Goal: Information Seeking & Learning: Find contact information

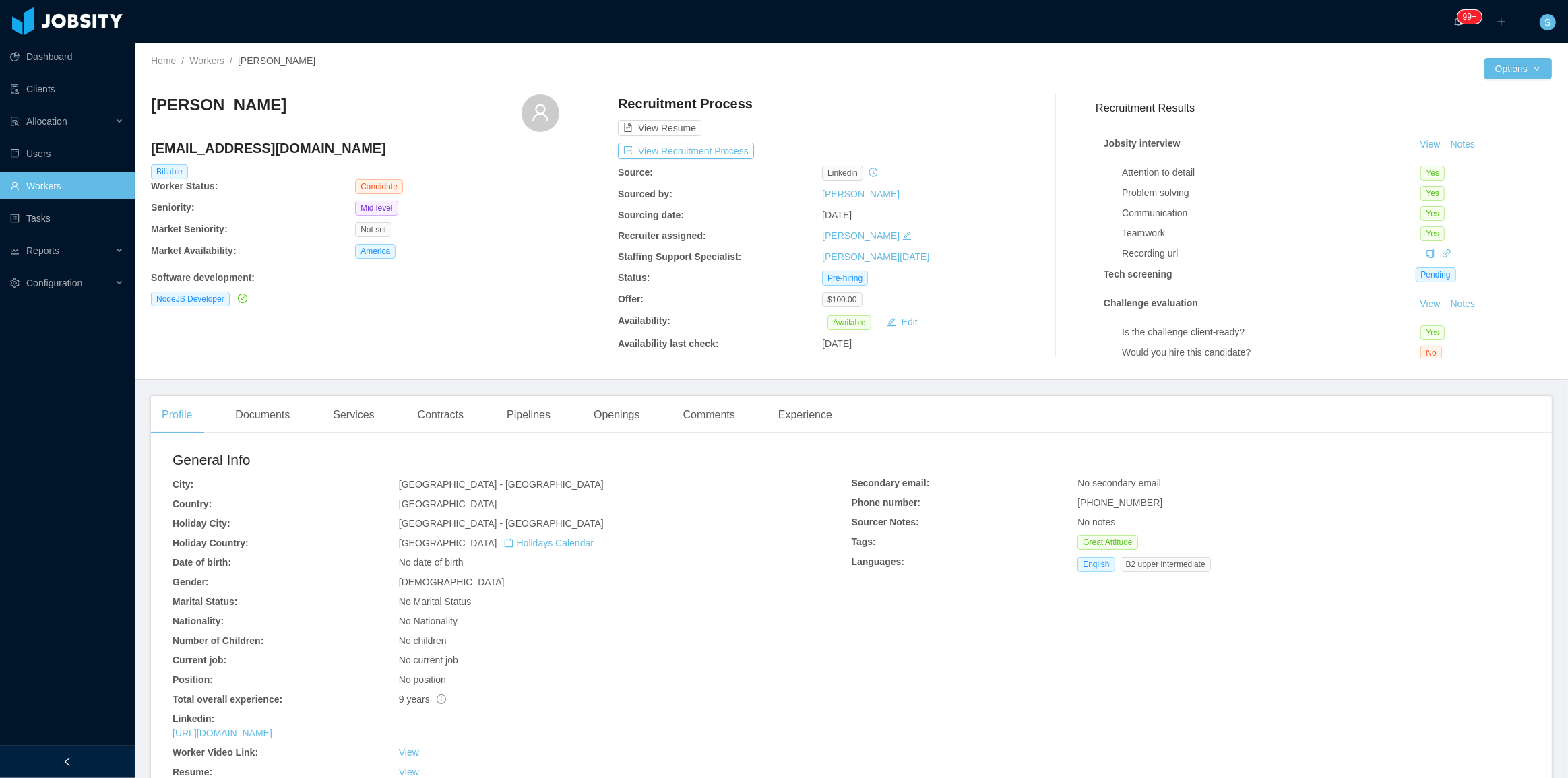
click at [228, 112] on h3 "Alexis Güere" at bounding box center [218, 105] width 135 height 22
copy div "Alexis Güere"
click at [736, 147] on button "View Recruitment Process" at bounding box center [686, 151] width 136 height 16
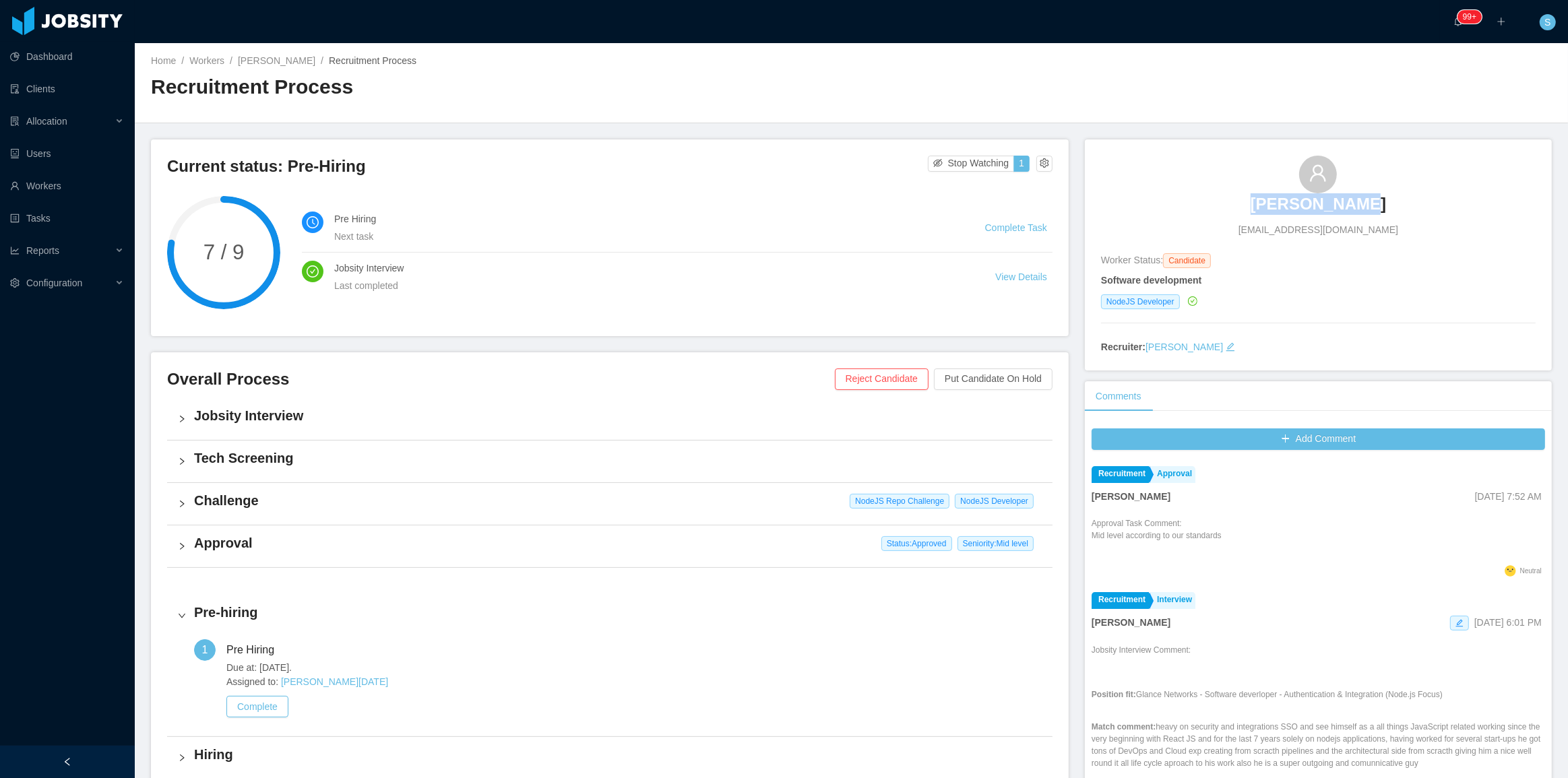
drag, startPoint x: 1242, startPoint y: 178, endPoint x: 1379, endPoint y: 189, distance: 137.4
click at [1379, 189] on div "Alexis Güere alexisguereb@gmail.com" at bounding box center [1319, 196] width 435 height 81
copy h3 "Alexis Güere"
click at [1302, 226] on span "alexisguereb@gmail.com" at bounding box center [1319, 230] width 160 height 14
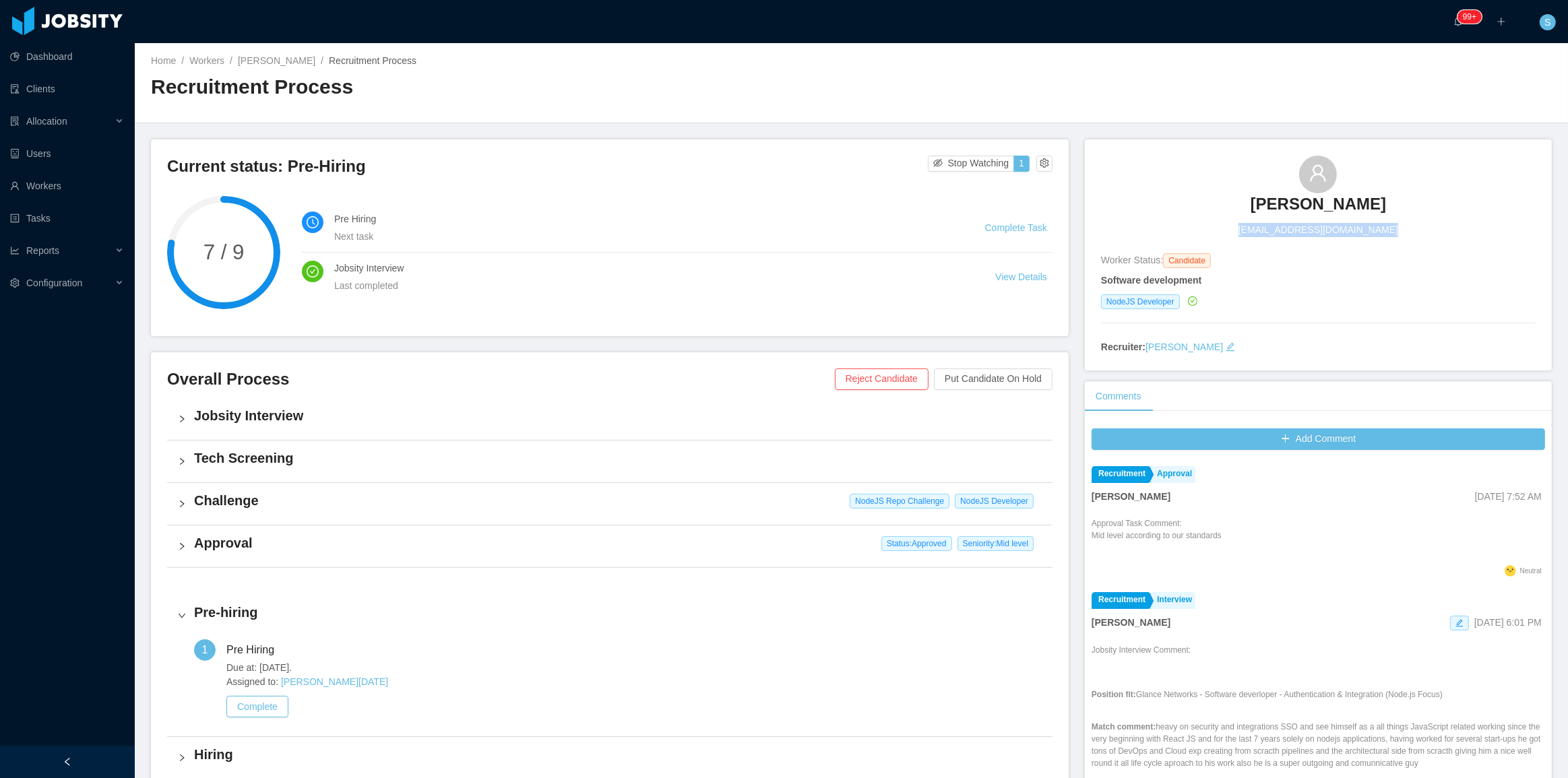
click at [1302, 226] on span "alexisguereb@gmail.com" at bounding box center [1319, 230] width 160 height 14
copy span "alexisguereb@gmail.com"
click at [277, 58] on link "Alexis Güere" at bounding box center [277, 61] width 78 height 11
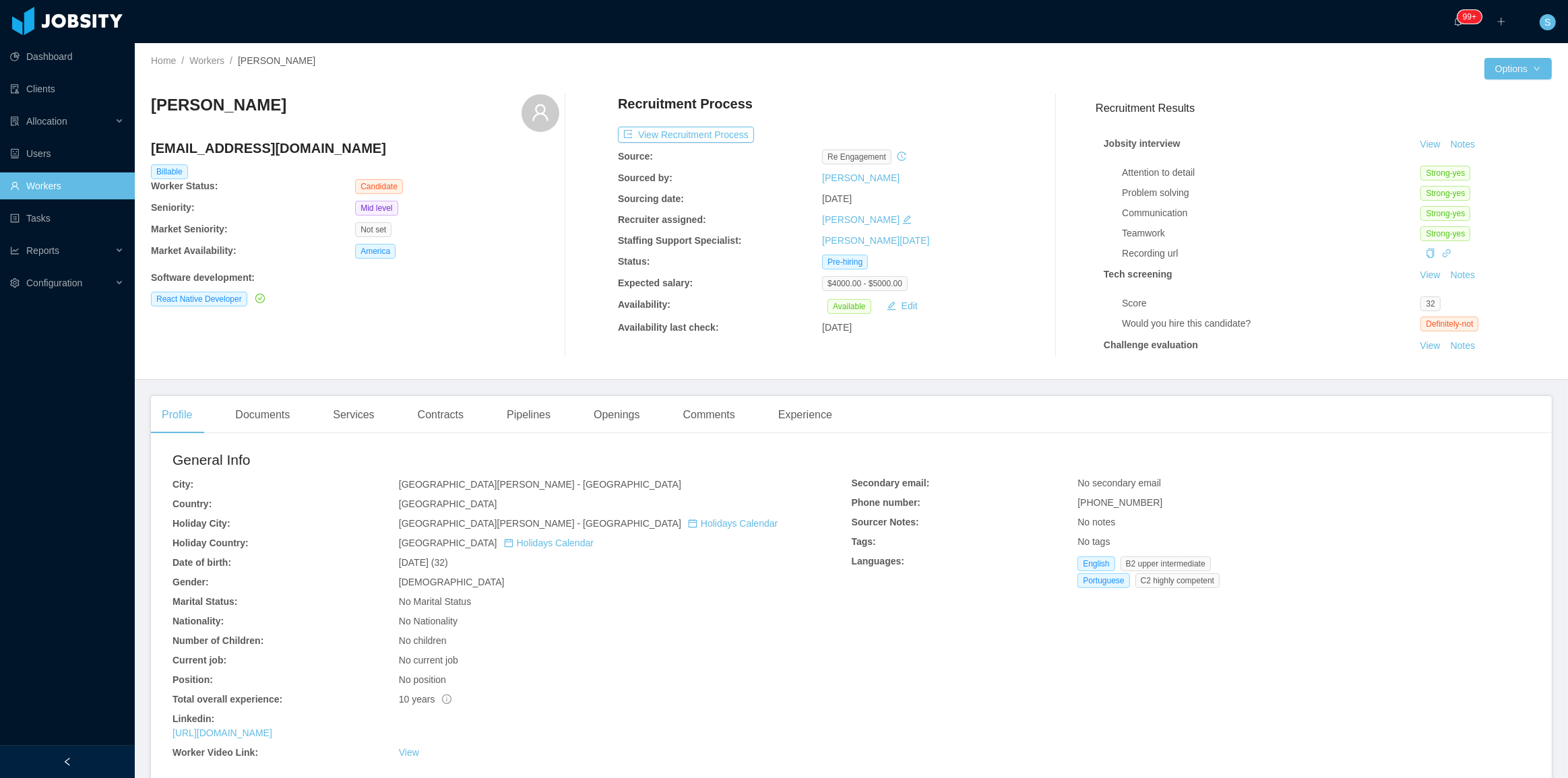
click at [528, 364] on div "Renan Santiago renan.santiagoo@hotmail.com Billable Worker Status: Candidate Se…" at bounding box center [851, 226] width 1401 height 285
click at [692, 140] on button "View Recruitment Process" at bounding box center [686, 134] width 136 height 16
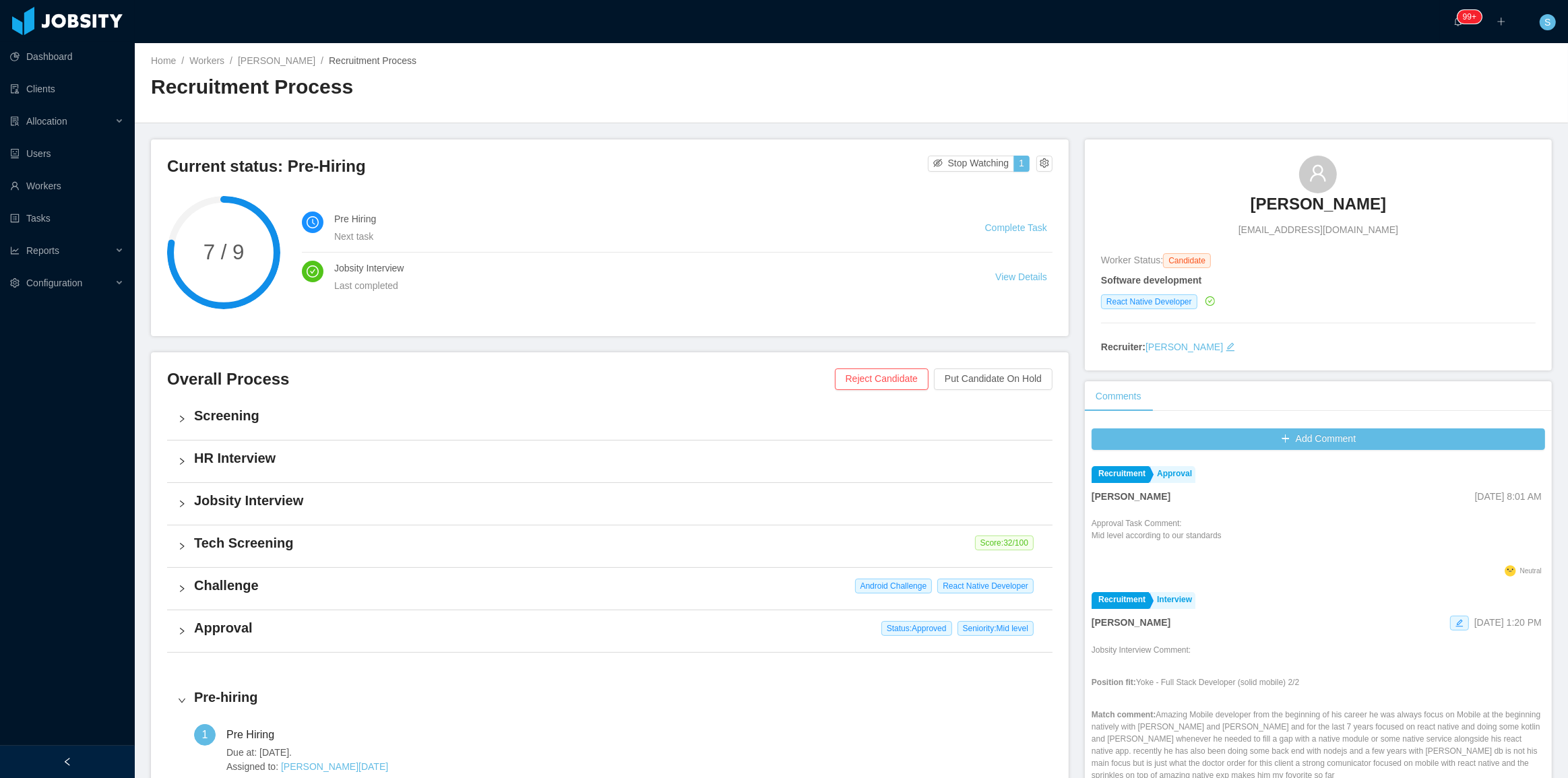
click at [690, 147] on div "Current status: Pre-Hiring Stop Watching 1 7 / 9 Pre Hiring Next task Complete …" at bounding box center [609, 238] width 918 height 197
drag, startPoint x: 1233, startPoint y: 161, endPoint x: 1399, endPoint y: 194, distance: 169.2
click at [1400, 194] on div "Renan Santiago renan.santiagoo@hotmail.com" at bounding box center [1319, 196] width 435 height 81
copy h3 "Renan Santiago"
click at [283, 56] on link "Renan Santiago" at bounding box center [277, 61] width 78 height 11
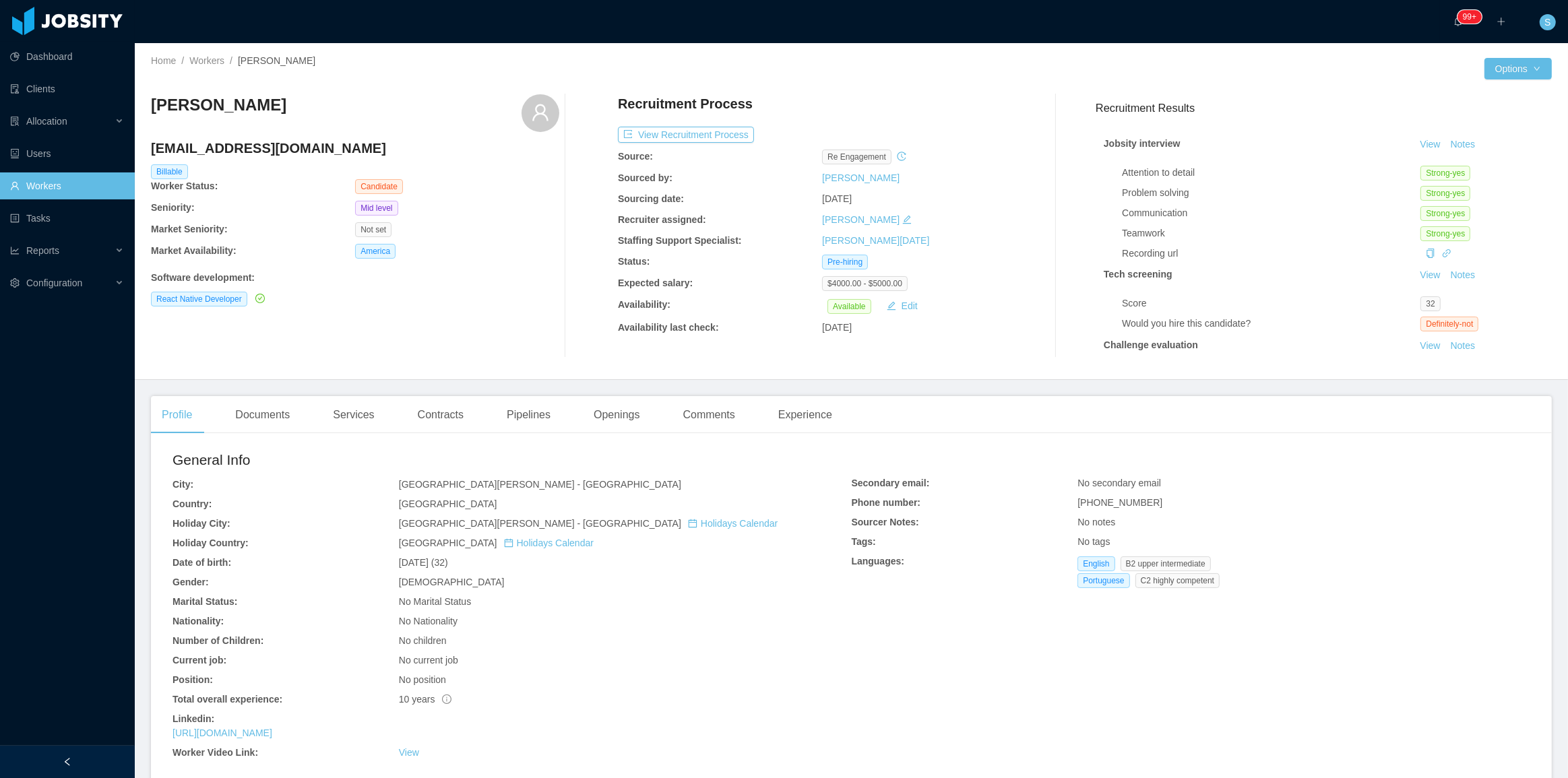
click at [324, 140] on h4 "renan.santiagoo@hotmail.com" at bounding box center [355, 148] width 408 height 19
click at [324, 140] on h4 "renan.santiagoo@hotmail.com" at bounding box center [355, 148] width 408 height 19
copy h4 "renan.santiagoo@hotmail.com"
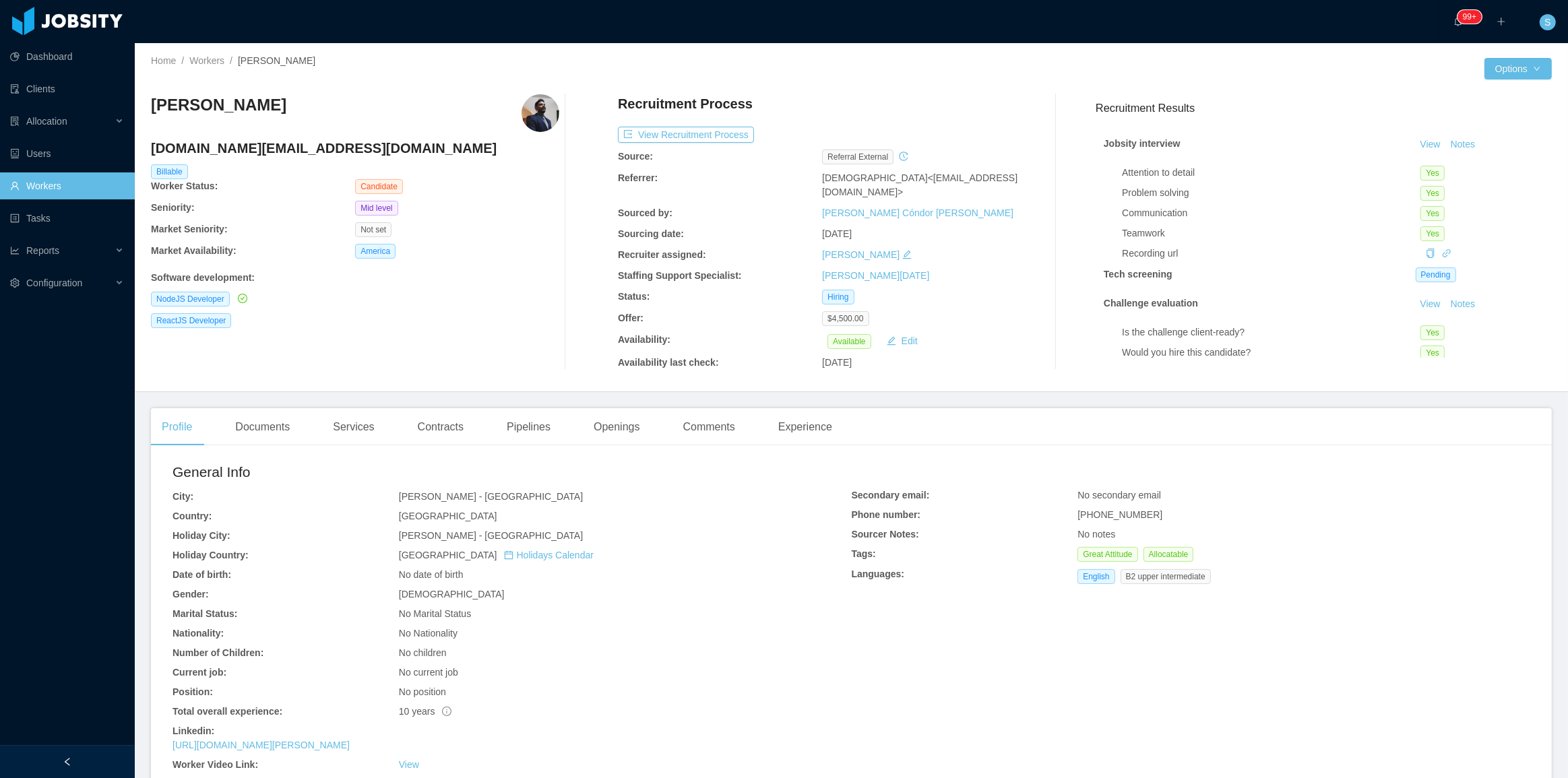
click at [236, 146] on h4 "egena.er@gmail.com" at bounding box center [355, 148] width 408 height 19
click at [236, 146] on h4 "[DOMAIN_NAME][EMAIL_ADDRESS][DOMAIN_NAME]" at bounding box center [355, 148] width 408 height 19
copy h4 "egena.er@gmail.com"
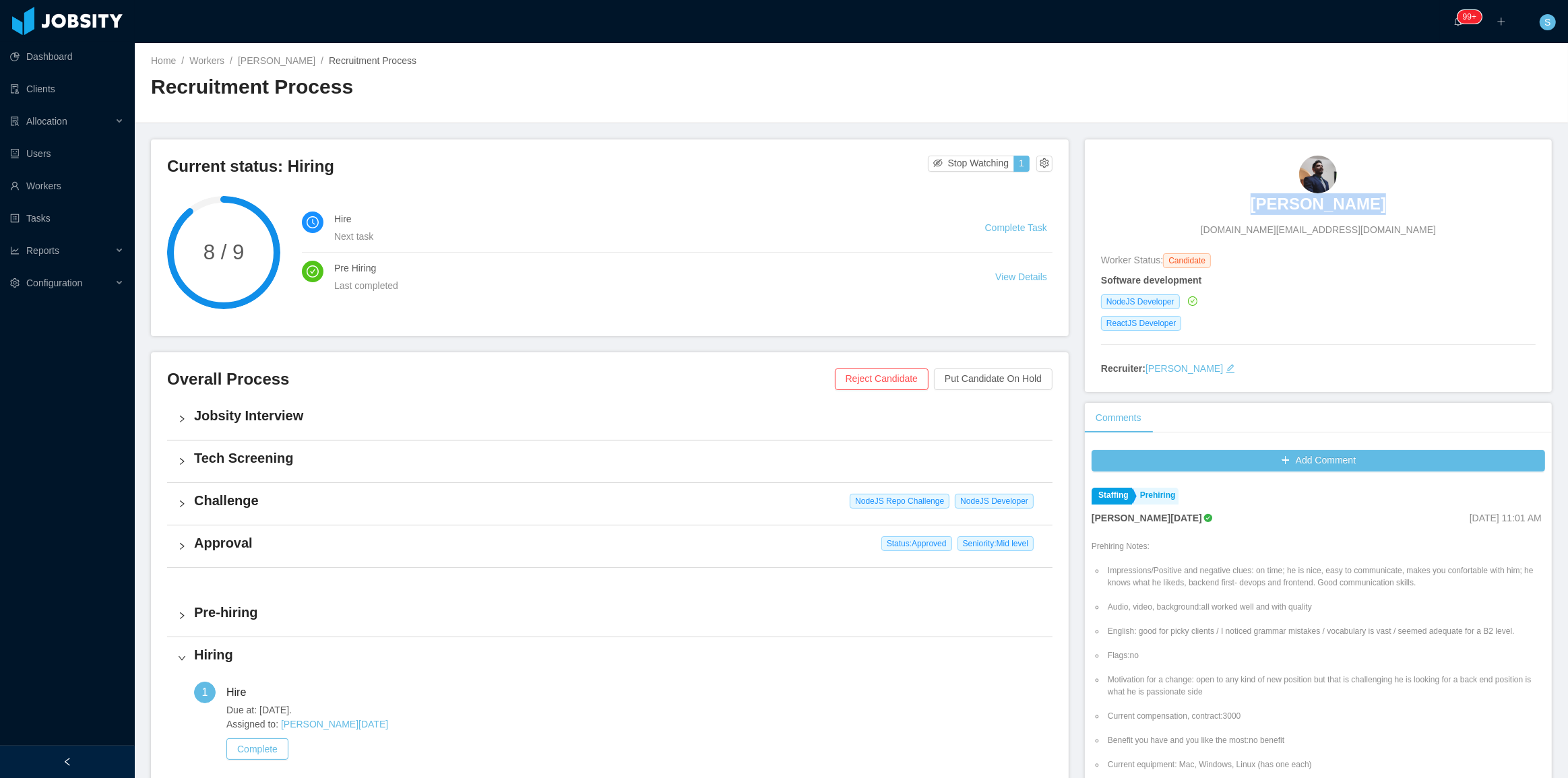
drag, startPoint x: 1241, startPoint y: 183, endPoint x: 1388, endPoint y: 206, distance: 148.8
click at [1388, 206] on div "Edgar Estrada egena.er@gmail.com" at bounding box center [1319, 196] width 435 height 81
copy h3 "Edgar Estrada"
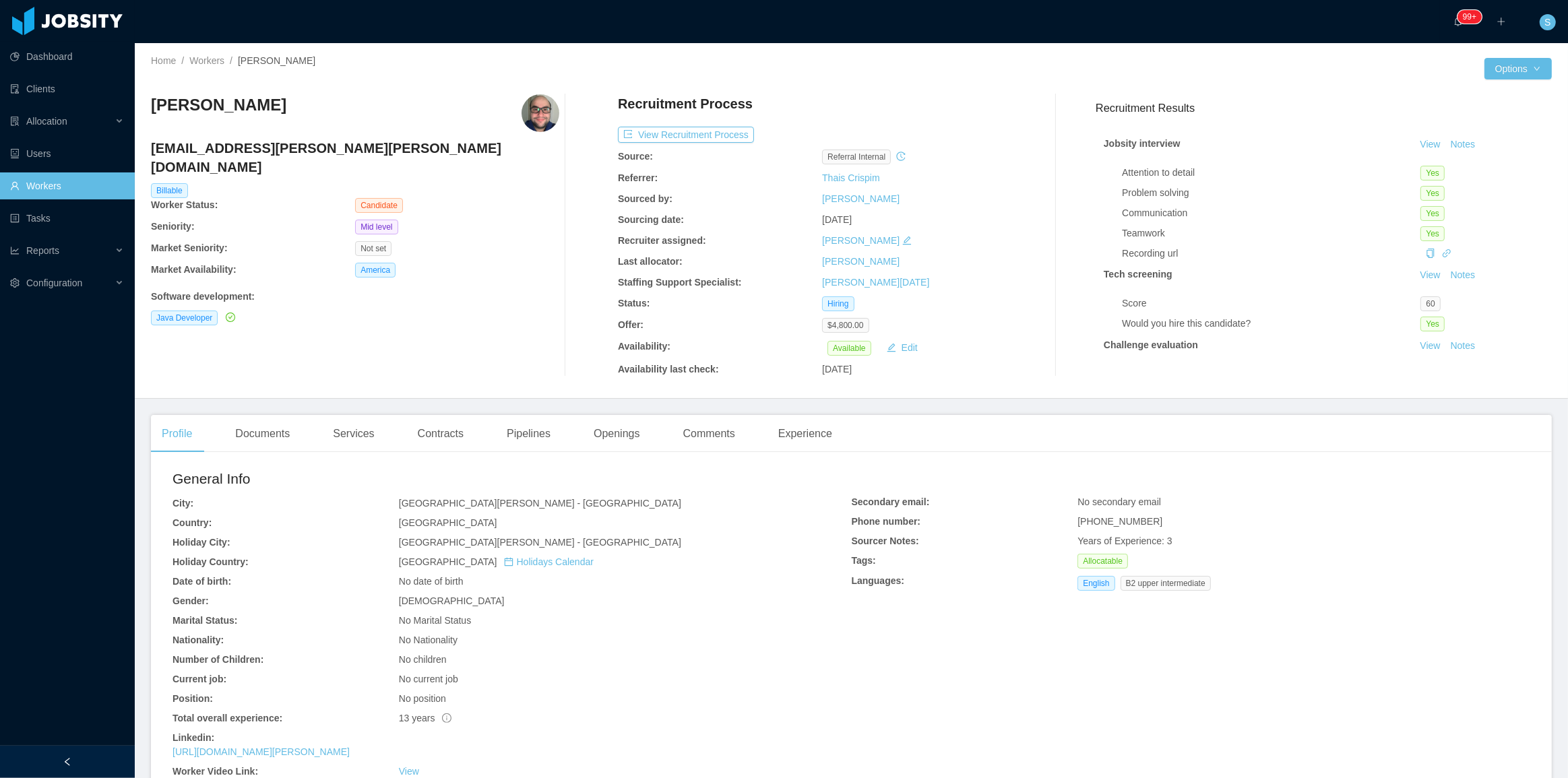
click at [354, 147] on h4 "[EMAIL_ADDRESS][PERSON_NAME][PERSON_NAME][DOMAIN_NAME]" at bounding box center [355, 158] width 408 height 38
copy h4 "[EMAIL_ADDRESS][PERSON_NAME][PERSON_NAME][DOMAIN_NAME]"
click at [682, 131] on button "View Recruitment Process" at bounding box center [686, 134] width 136 height 16
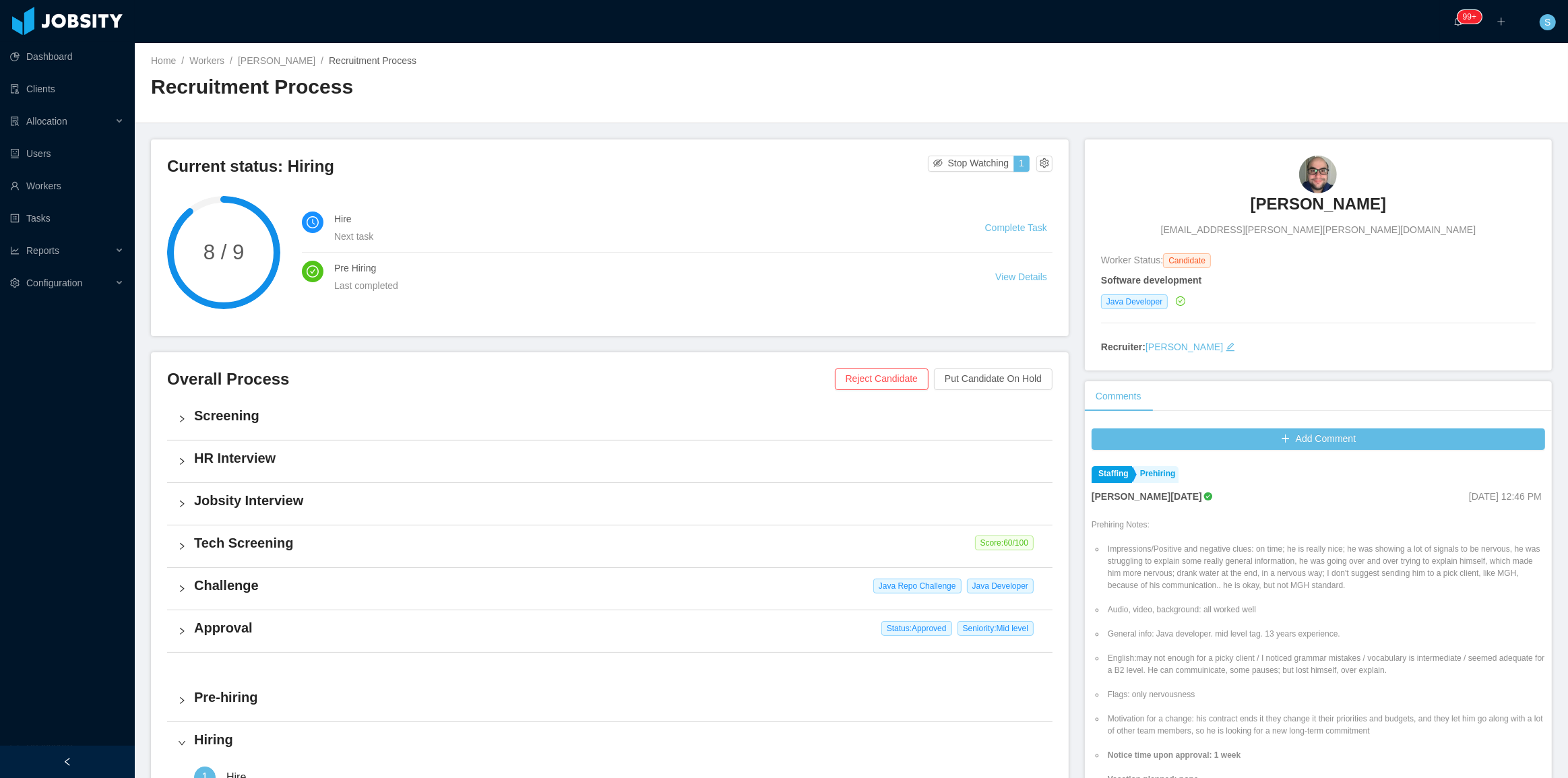
copy h3 "[PERSON_NAME]"
drag, startPoint x: 1180, startPoint y: 158, endPoint x: 1381, endPoint y: 194, distance: 204.2
click at [1381, 194] on div "[PERSON_NAME] [PERSON_NAME][EMAIL_ADDRESS][PERSON_NAME][PERSON_NAME][DOMAIN_NAM…" at bounding box center [1319, 196] width 435 height 81
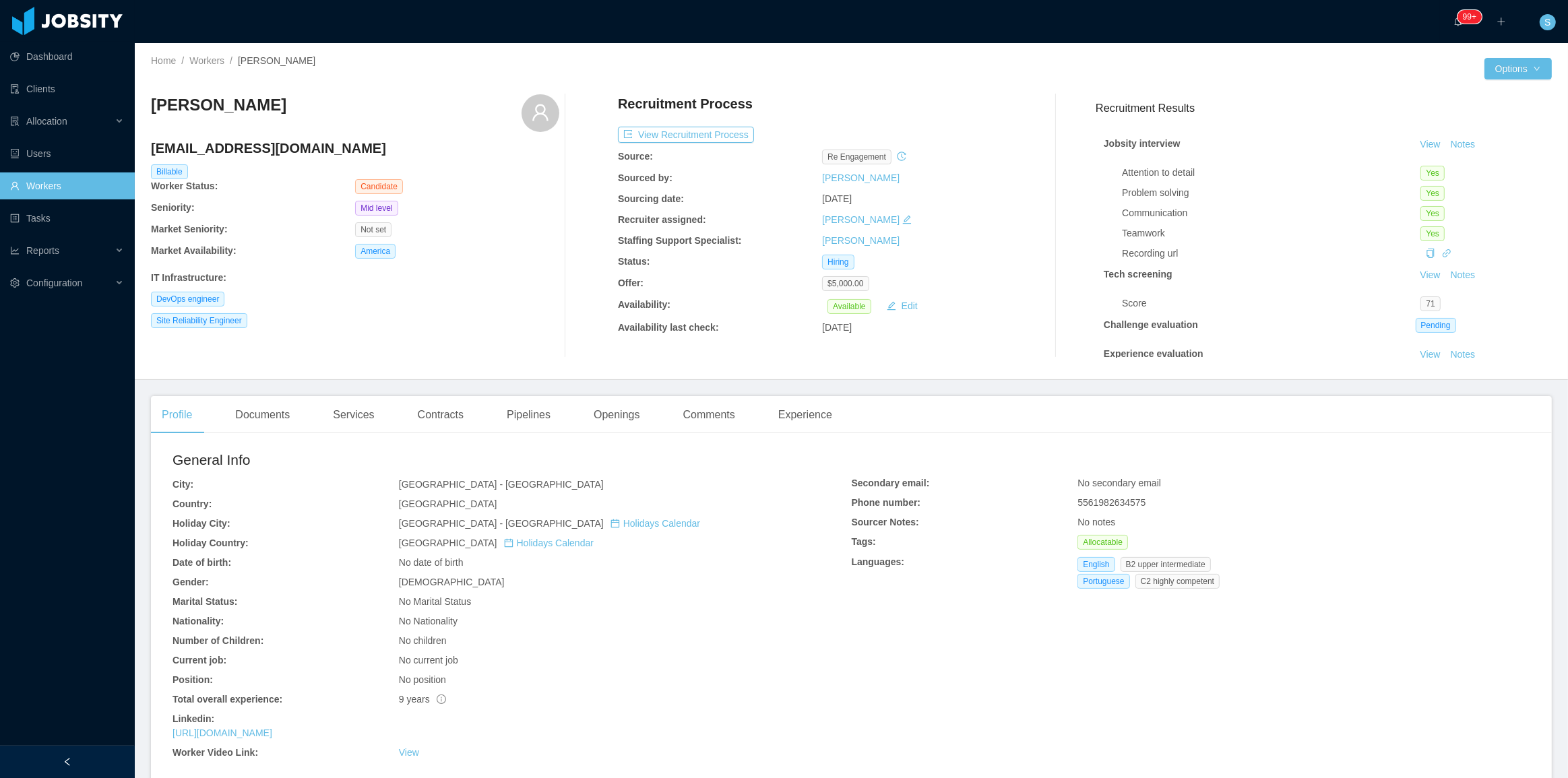
click at [280, 146] on h4 "[EMAIL_ADDRESS][DOMAIN_NAME]" at bounding box center [355, 148] width 408 height 19
click at [280, 146] on h4 "contact@juliosaraiva.com" at bounding box center [355, 148] width 408 height 19
copy h4 "contact@juliosaraiva.com"
click at [693, 129] on button "View Recruitment Process" at bounding box center [686, 134] width 136 height 16
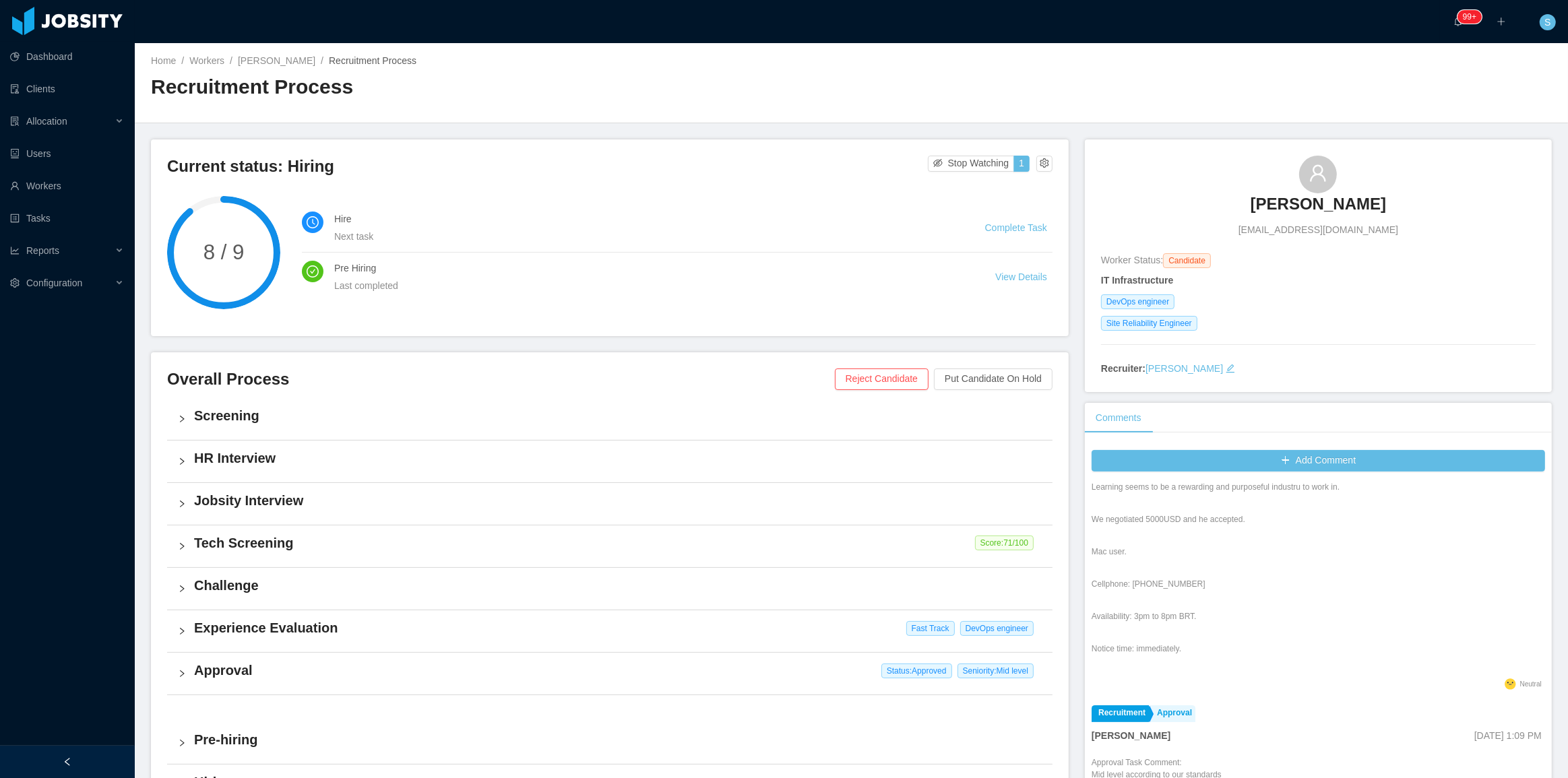
scroll to position [306, 0]
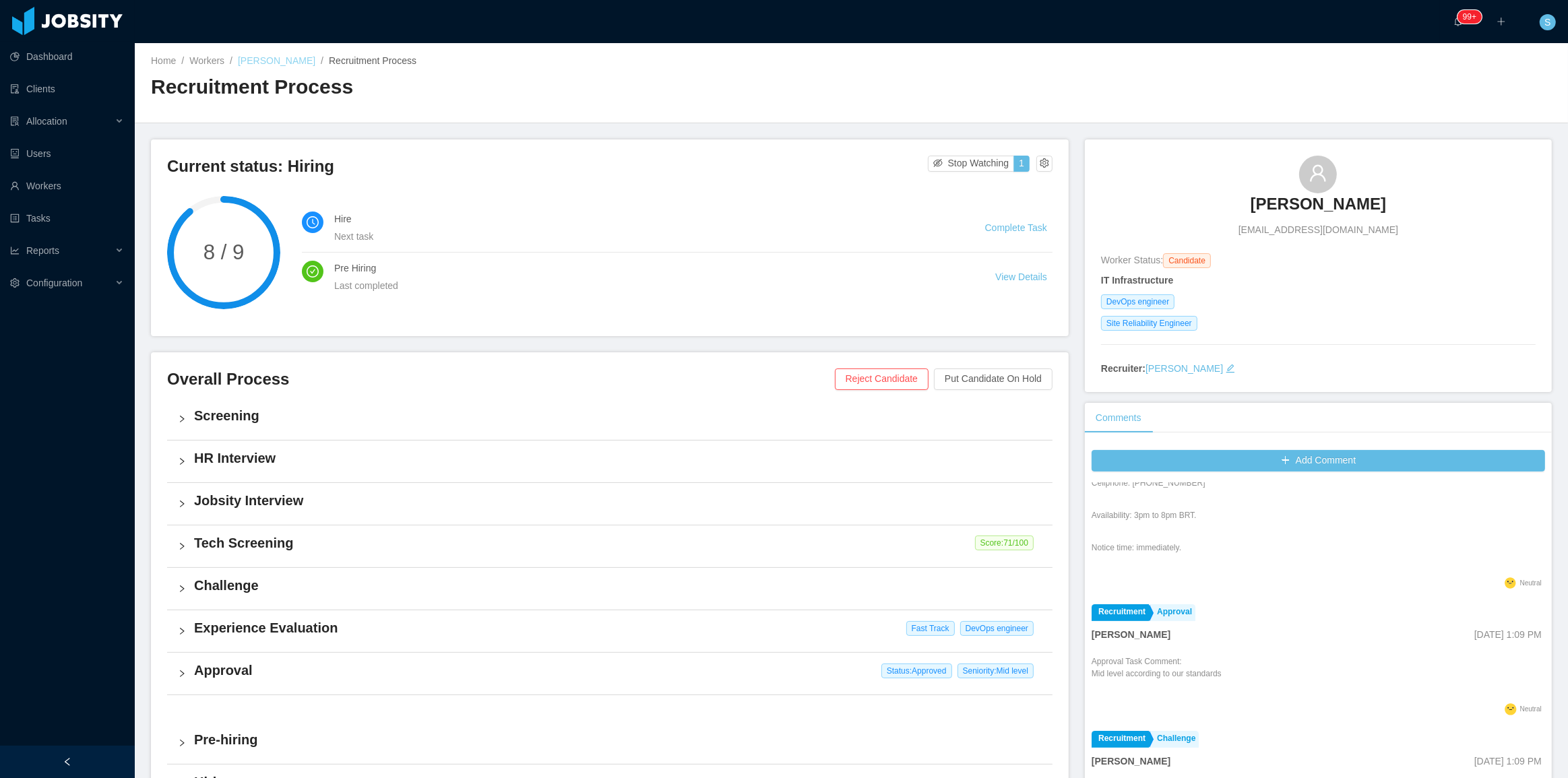
click at [248, 60] on link "Julio Saraiva" at bounding box center [277, 61] width 78 height 11
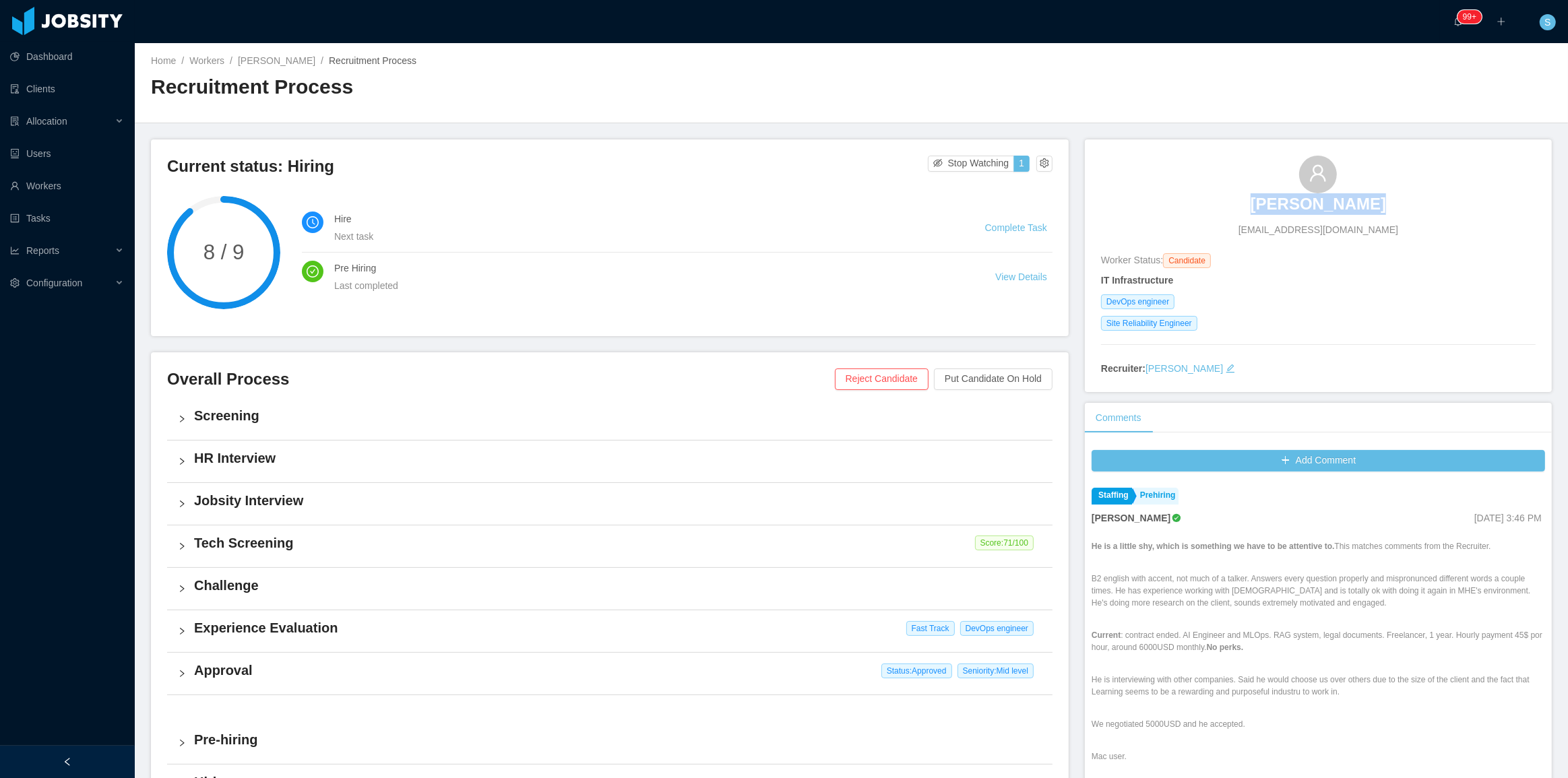
copy h3 "[PERSON_NAME]"
drag, startPoint x: 1239, startPoint y: 169, endPoint x: 1382, endPoint y: 189, distance: 144.4
click at [1382, 189] on div "Julio Saraiva contact@juliosaraiva.com" at bounding box center [1319, 196] width 435 height 81
click at [647, 80] on h2 "Recruitment Process" at bounding box center [501, 88] width 701 height 28
click at [597, 83] on h2 "Recruitment Process" at bounding box center [501, 88] width 701 height 28
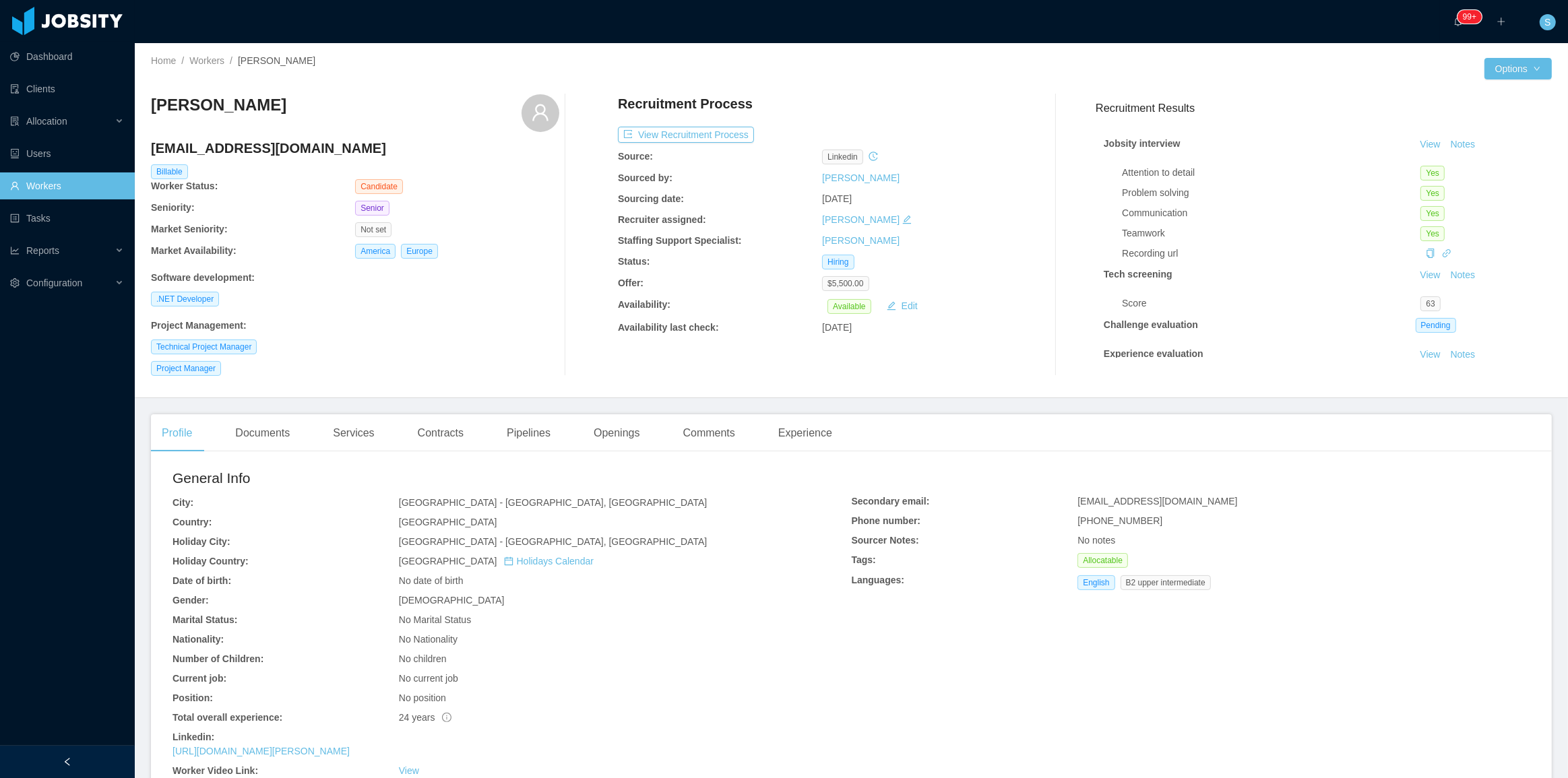
click at [263, 151] on h4 "andresjo2014@gmail.com" at bounding box center [355, 148] width 408 height 19
copy h4 "andresjo2014@gmail.com"
click at [256, 106] on h3 "Sergio Andres Jolivet" at bounding box center [218, 105] width 135 height 22
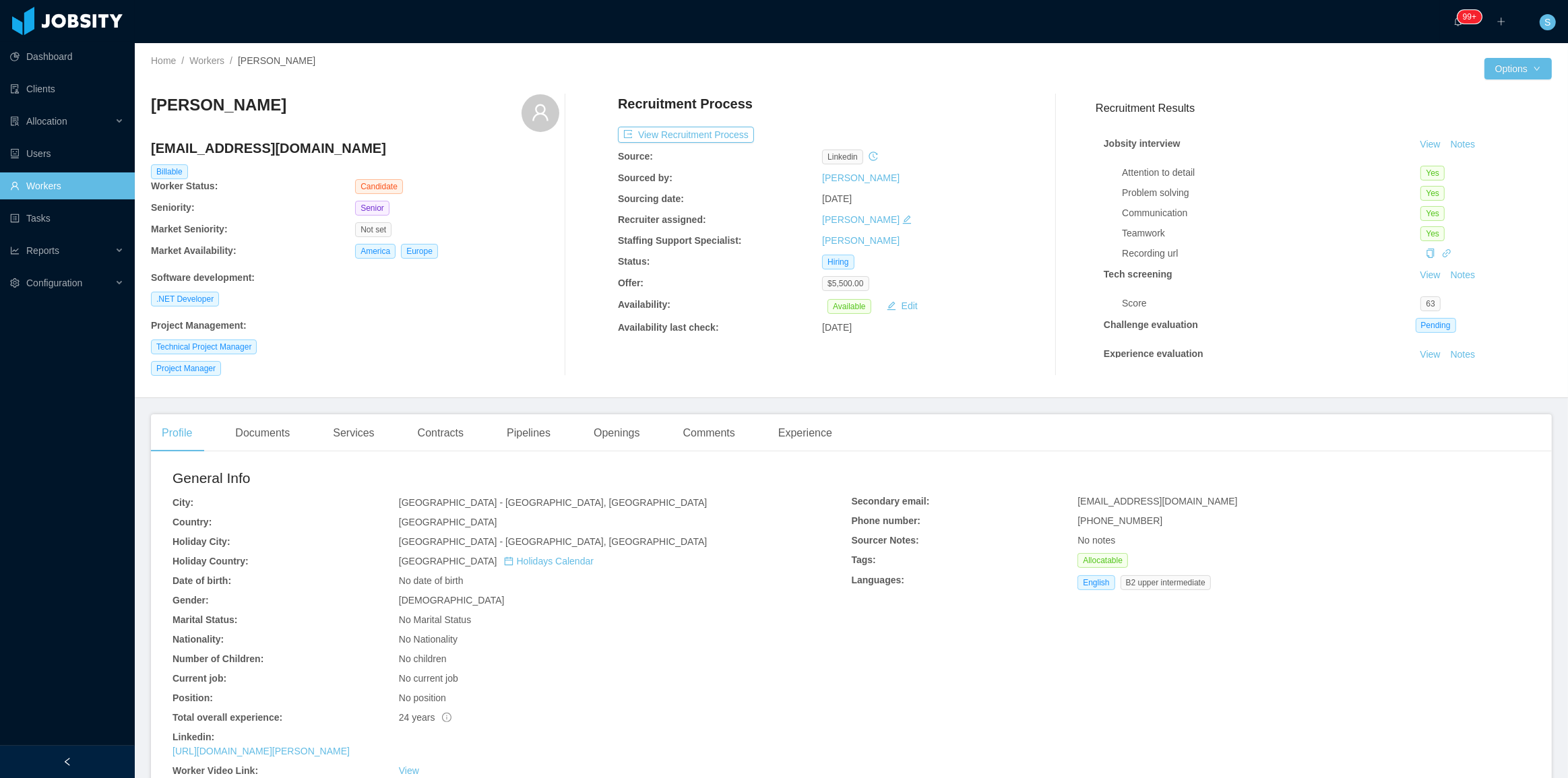
click at [256, 106] on h3 "Sergio Andres Jolivet" at bounding box center [218, 105] width 135 height 22
copy div "Sergio Andres Jolivet"
click at [705, 135] on button "View Recruitment Process" at bounding box center [686, 134] width 136 height 16
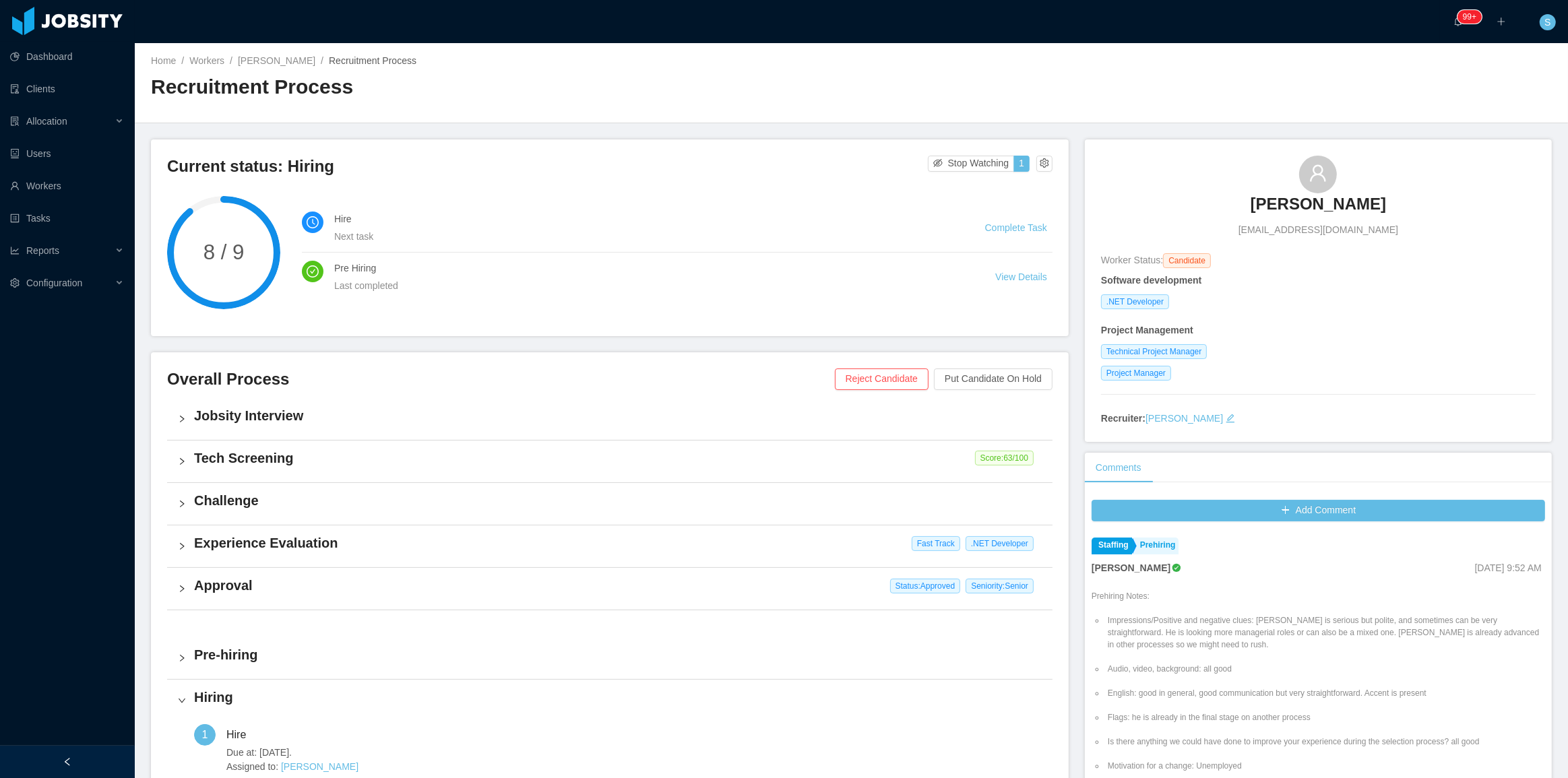
copy h3 "Sergio Andres Jolivet"
drag, startPoint x: 1219, startPoint y: 184, endPoint x: 1400, endPoint y: 193, distance: 181.2
click at [1400, 193] on div "Sergio Andres Jolivet andresjo2014@gmail.com" at bounding box center [1319, 196] width 435 height 81
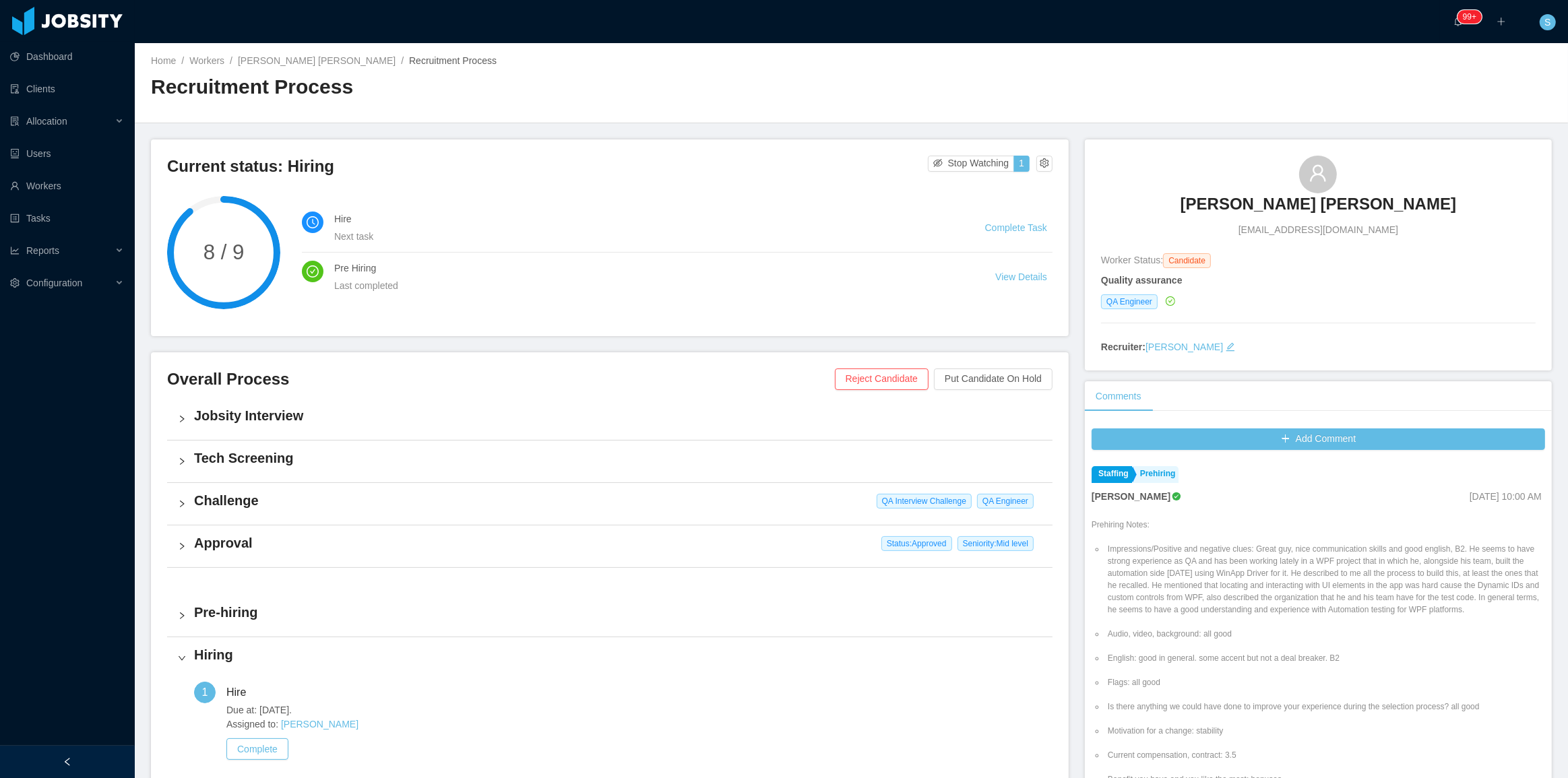
click at [1246, 557] on li "Impressions/Positive and negative clues: Great guy, nice communication skills a…" at bounding box center [1325, 579] width 440 height 73
copy h3 "[PERSON_NAME] [PERSON_NAME]"
drag, startPoint x: 1192, startPoint y: 191, endPoint x: 1446, endPoint y: 194, distance: 254.0
click at [1446, 194] on div "[PERSON_NAME] [PERSON_NAME] [EMAIL_ADDRESS][DOMAIN_NAME]" at bounding box center [1319, 196] width 435 height 81
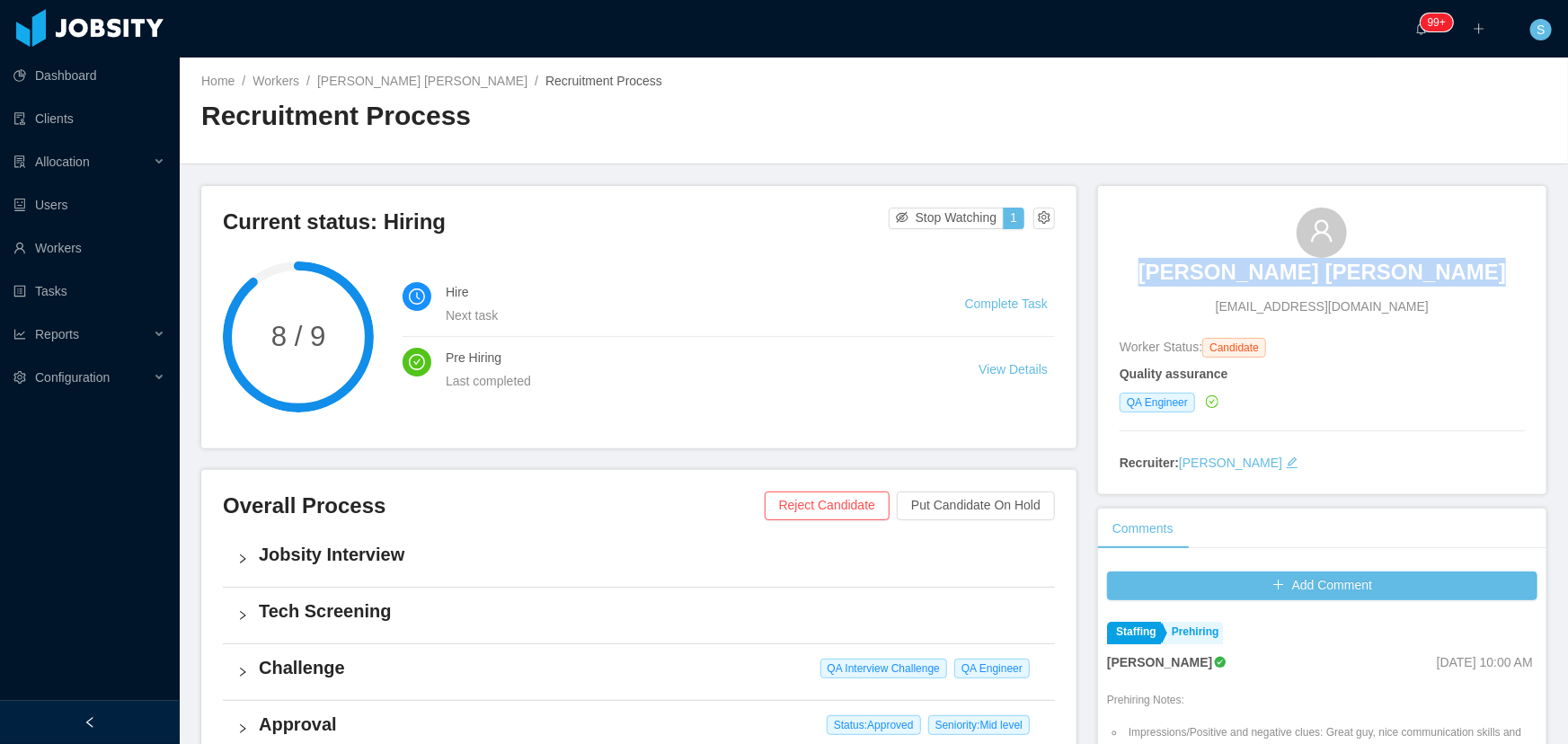
drag, startPoint x: 1150, startPoint y: 235, endPoint x: 1469, endPoint y: 276, distance: 321.6
click at [1469, 276] on div "[PERSON_NAME] [PERSON_NAME] [EMAIL_ADDRESS][DOMAIN_NAME]" at bounding box center [1322, 261] width 405 height 108
copy h3 "[PERSON_NAME] [PERSON_NAME]"
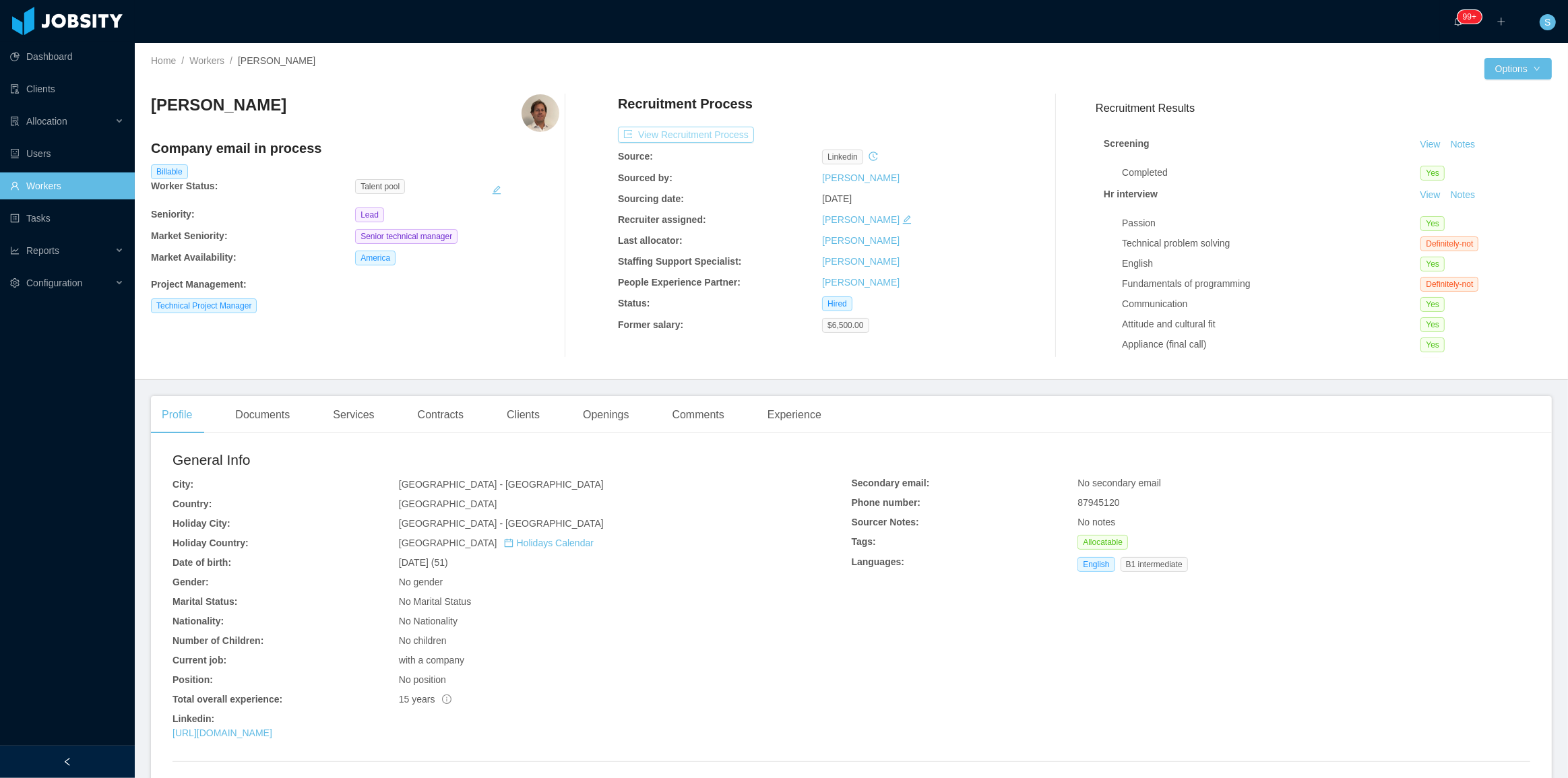
click at [680, 135] on button "View Recruitment Process" at bounding box center [686, 134] width 136 height 16
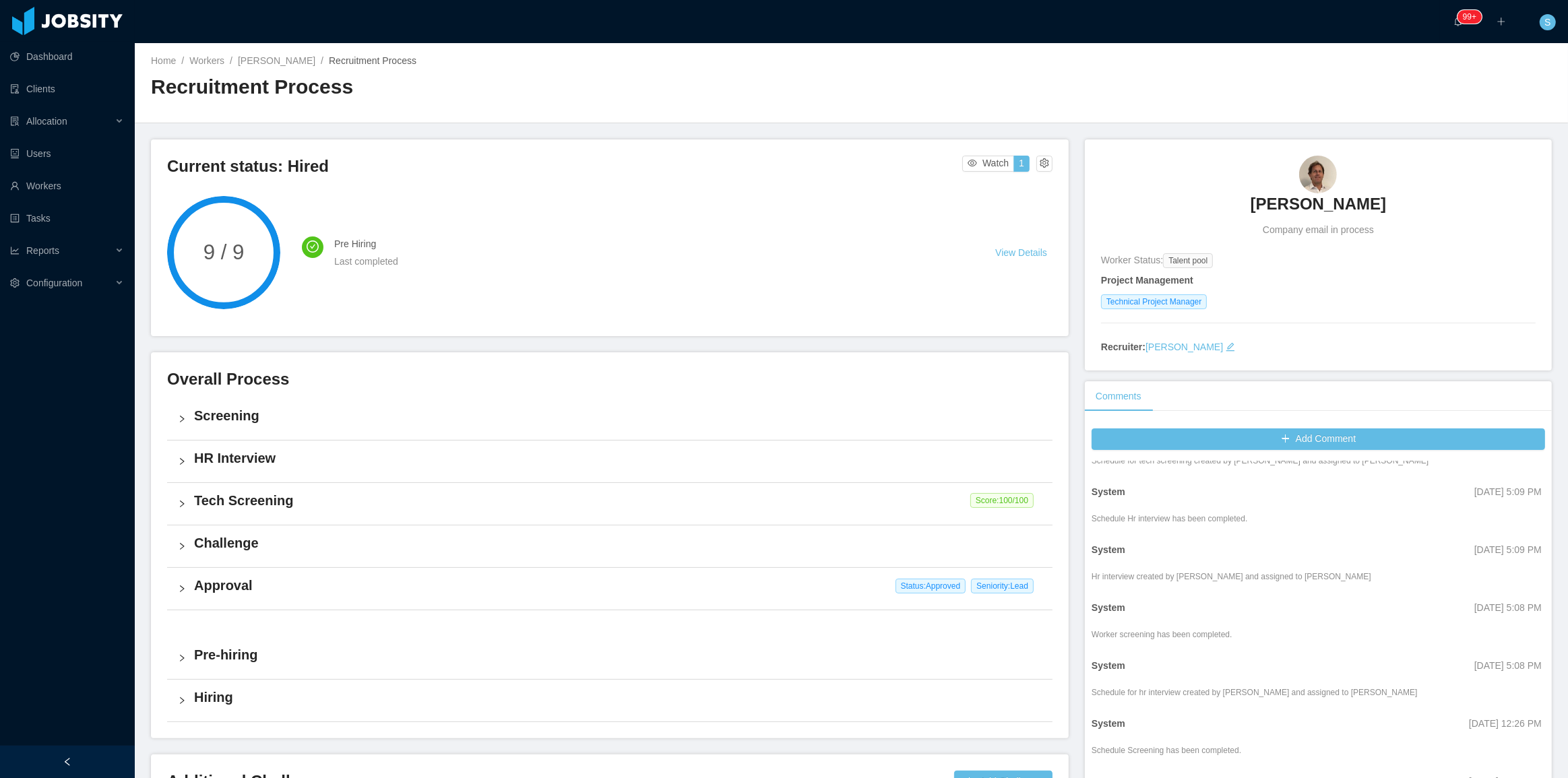
scroll to position [714, 0]
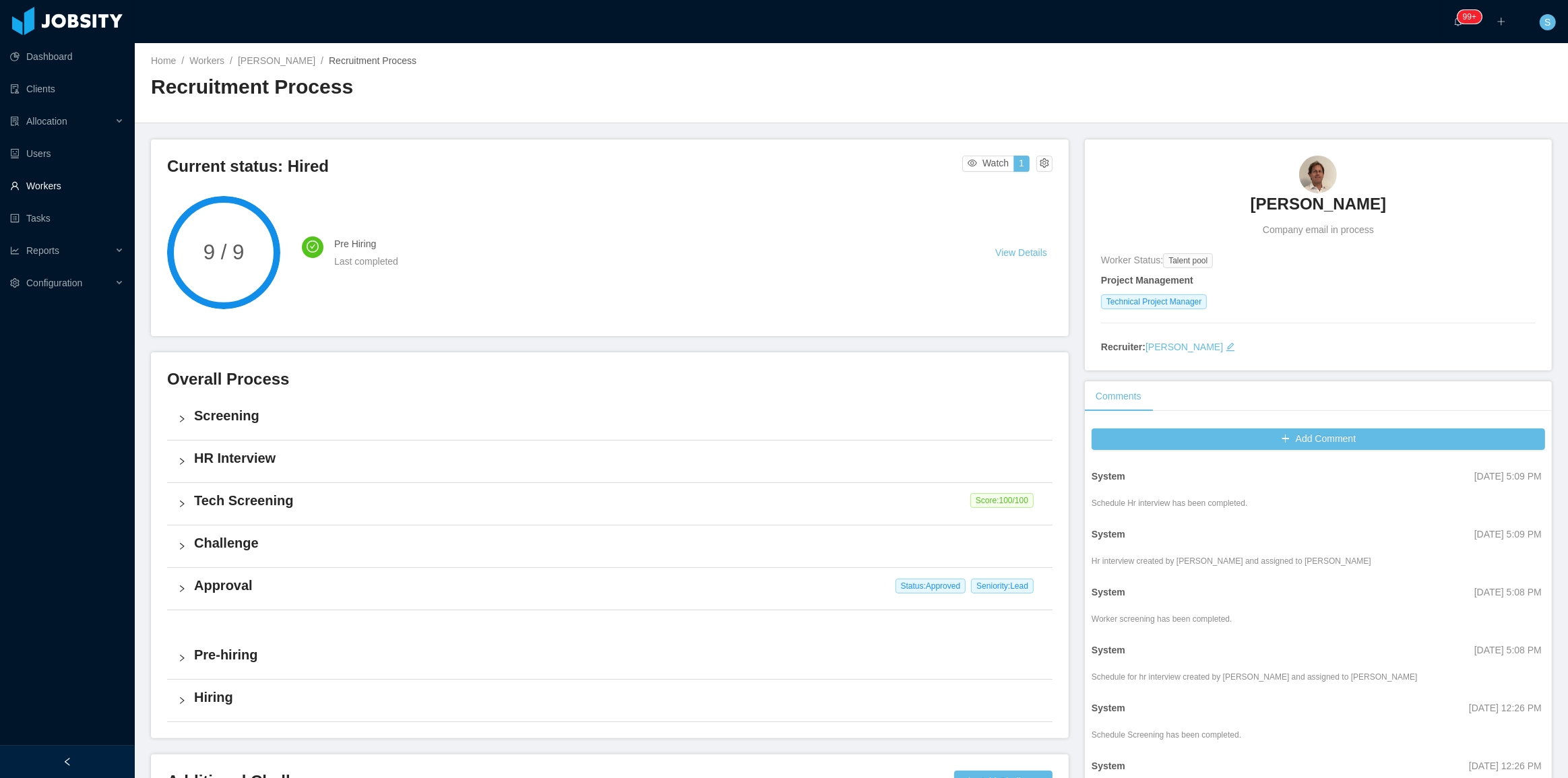
click at [75, 192] on link "Workers" at bounding box center [67, 185] width 114 height 27
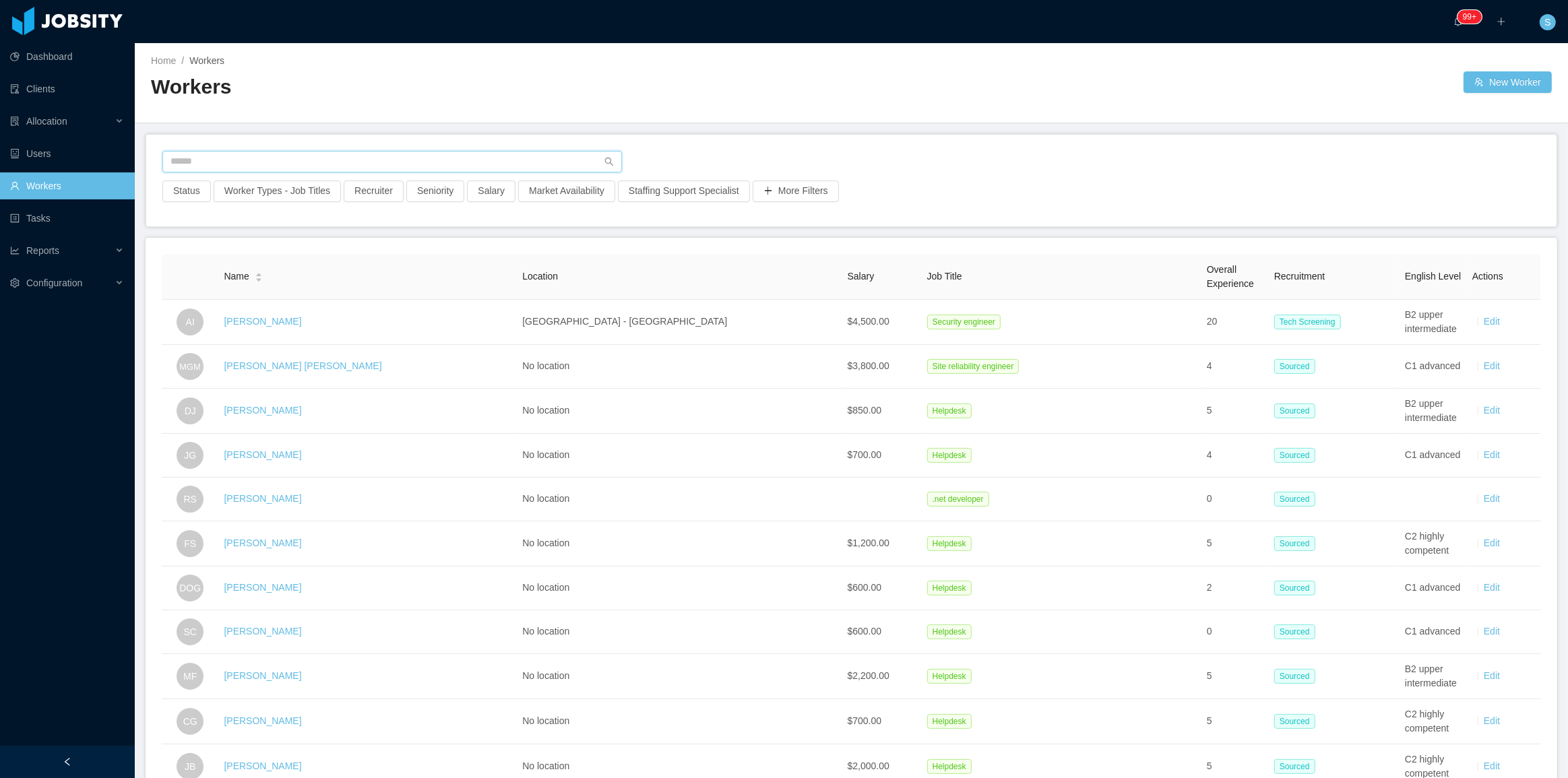
click at [396, 163] on input "text" at bounding box center [392, 161] width 459 height 22
paste input "**********"
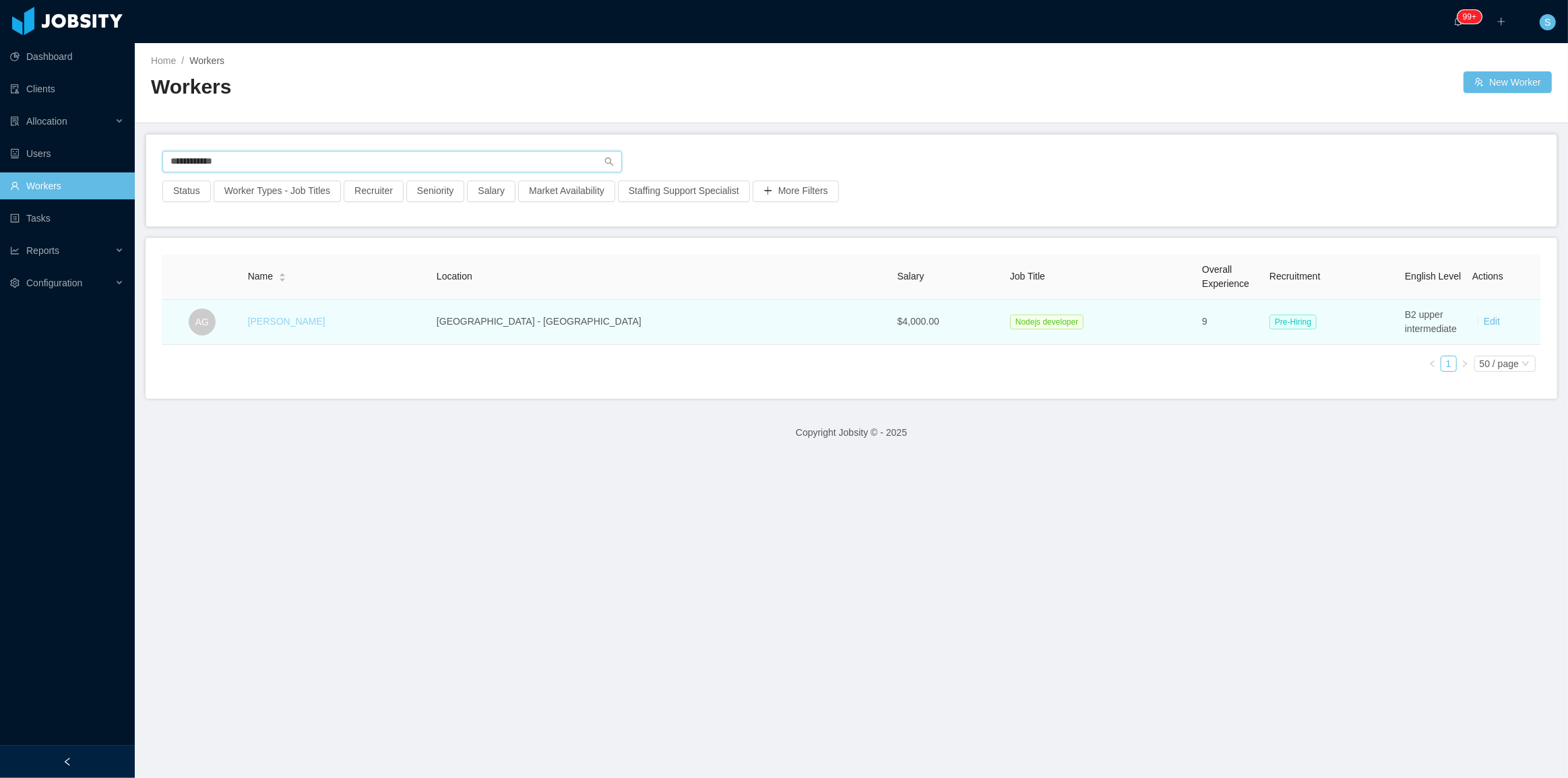
type input "**********"
click at [308, 323] on link "[PERSON_NAME]" at bounding box center [287, 322] width 78 height 11
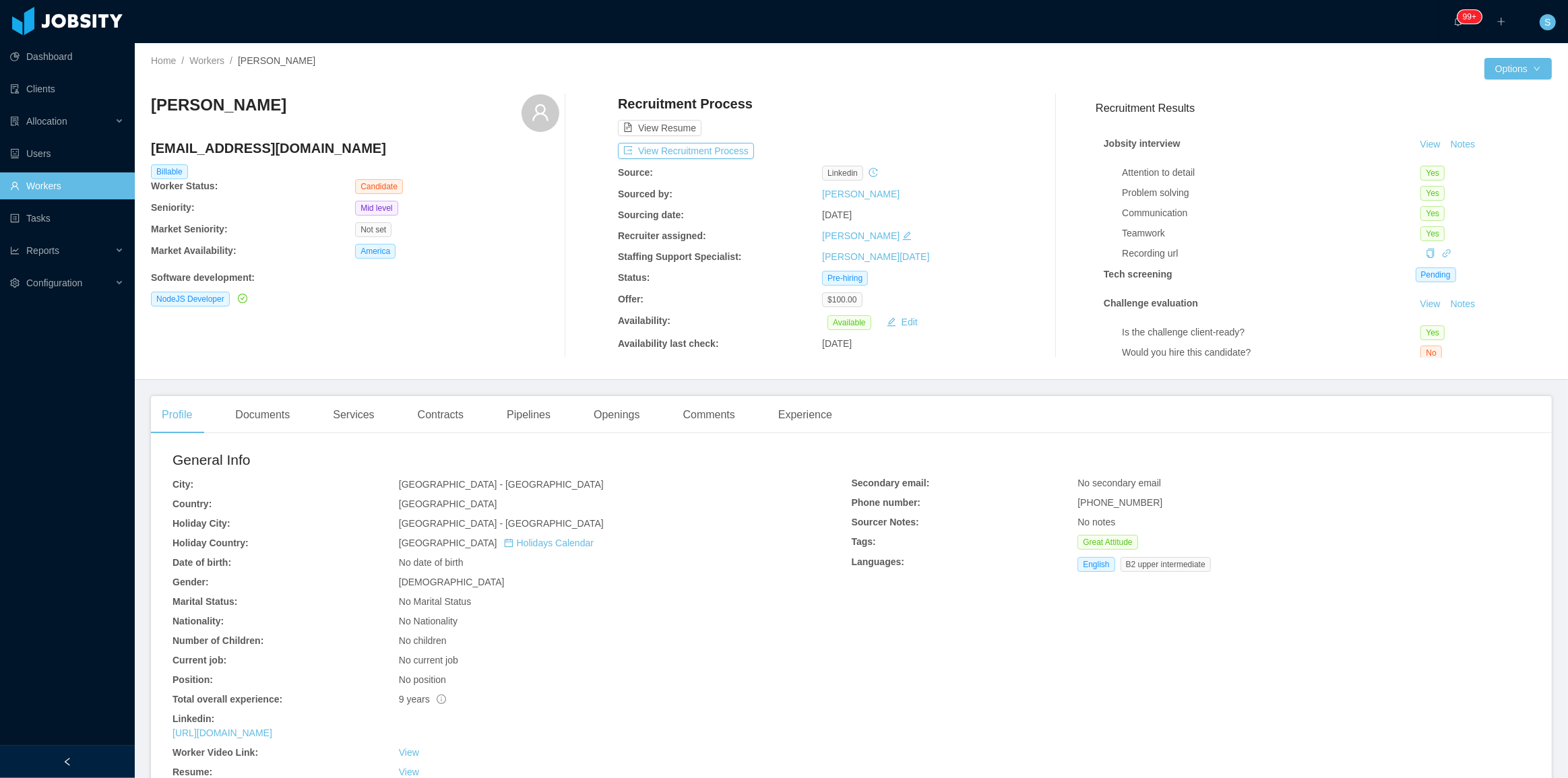
click at [280, 144] on h4 "[EMAIL_ADDRESS][DOMAIN_NAME]" at bounding box center [355, 148] width 408 height 19
copy h4 "[EMAIL_ADDRESS][DOMAIN_NAME]"
click at [741, 151] on button "View Recruitment Process" at bounding box center [686, 151] width 136 height 16
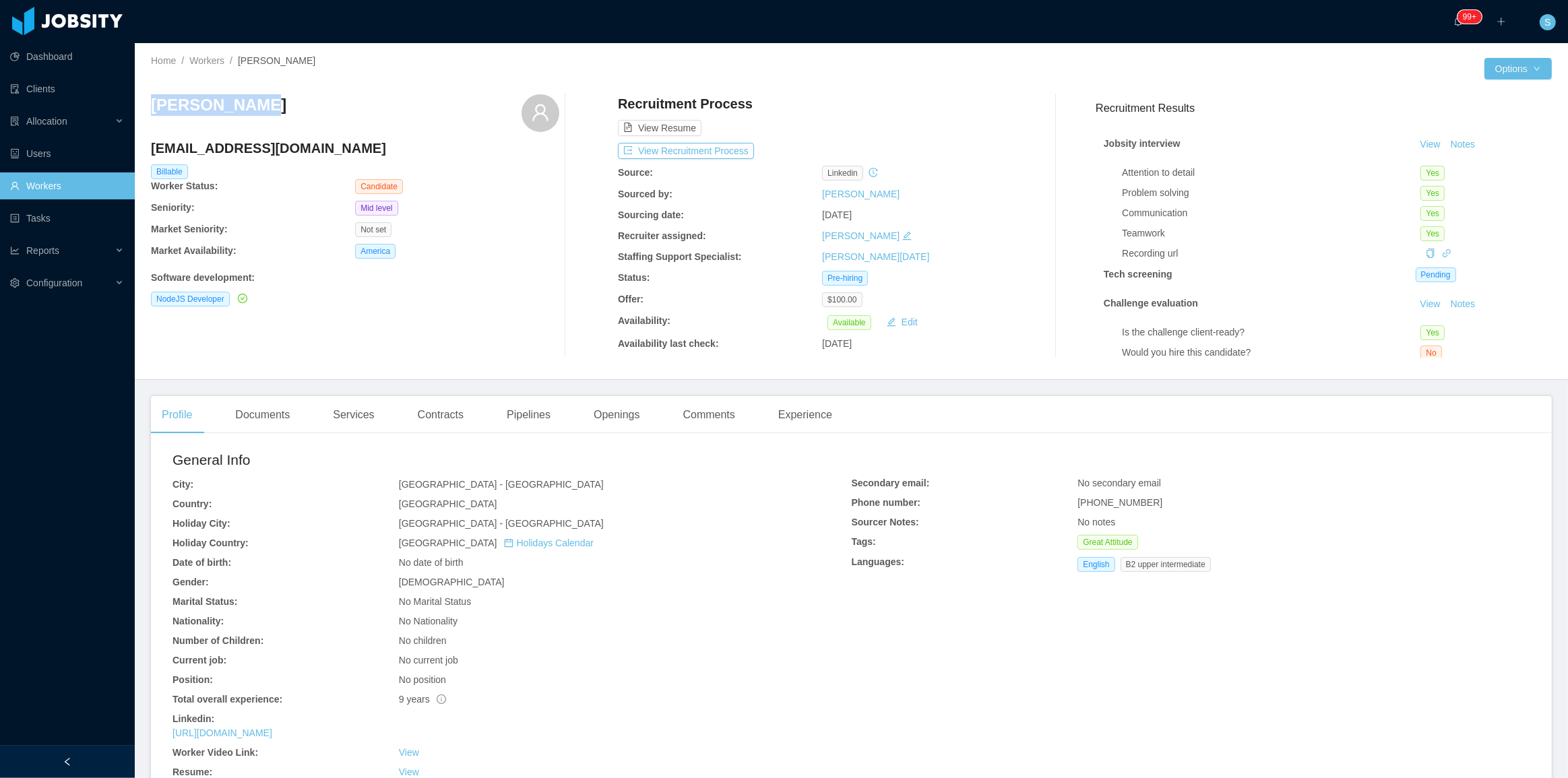
copy h3 "[PERSON_NAME]"
drag, startPoint x: 256, startPoint y: 108, endPoint x: 147, endPoint y: 105, distance: 109.0
click at [147, 105] on div "Home / Workers / [PERSON_NAME] / Options [PERSON_NAME] [EMAIL_ADDRESS][DOMAIN_N…" at bounding box center [851, 211] width 1433 height 337
